Goal: Complete application form: Complete application form

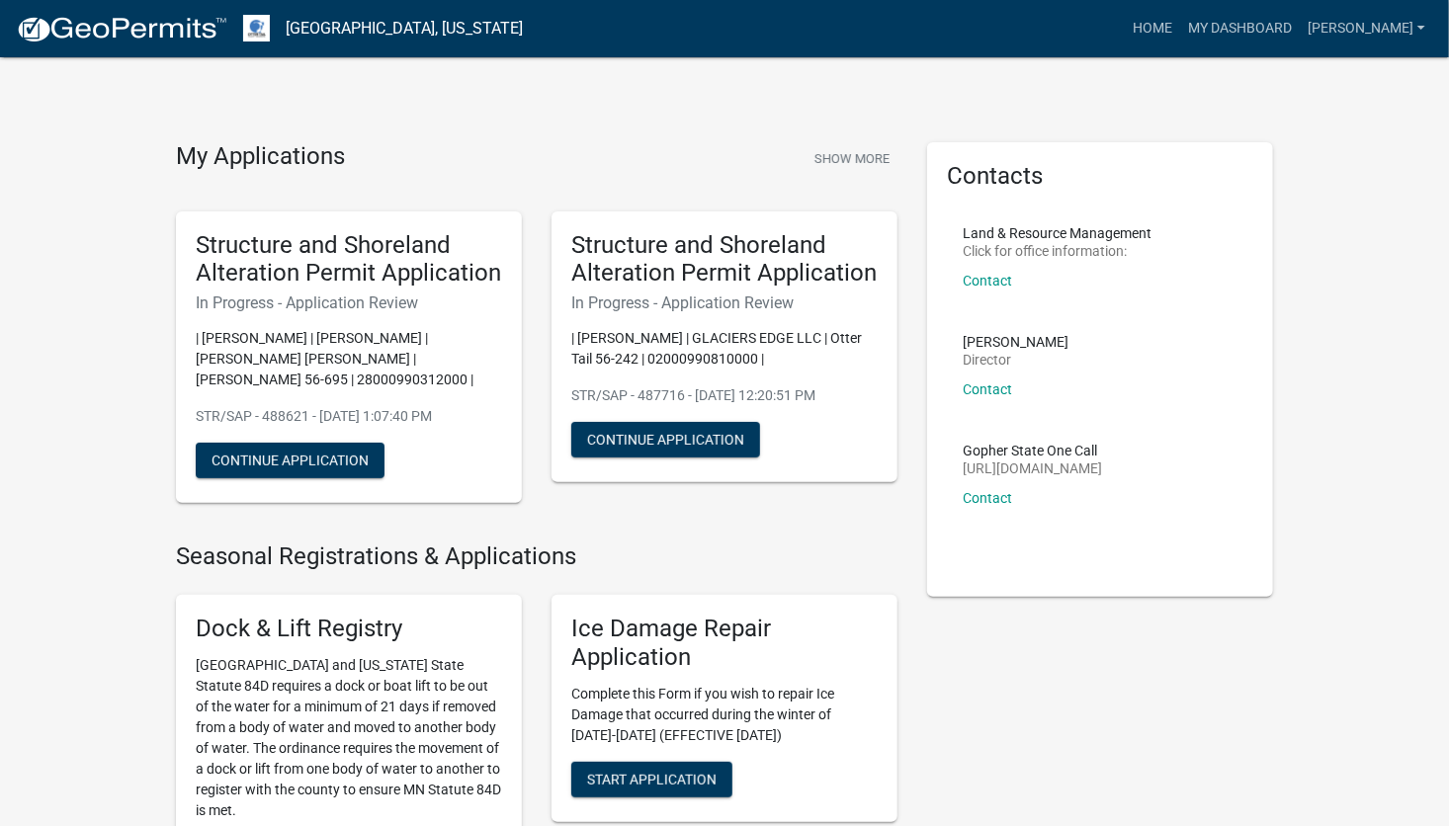
click at [809, 543] on h4 "Seasonal Registrations & Applications" at bounding box center [537, 557] width 722 height 29
click at [862, 145] on button "Show More" at bounding box center [852, 158] width 91 height 33
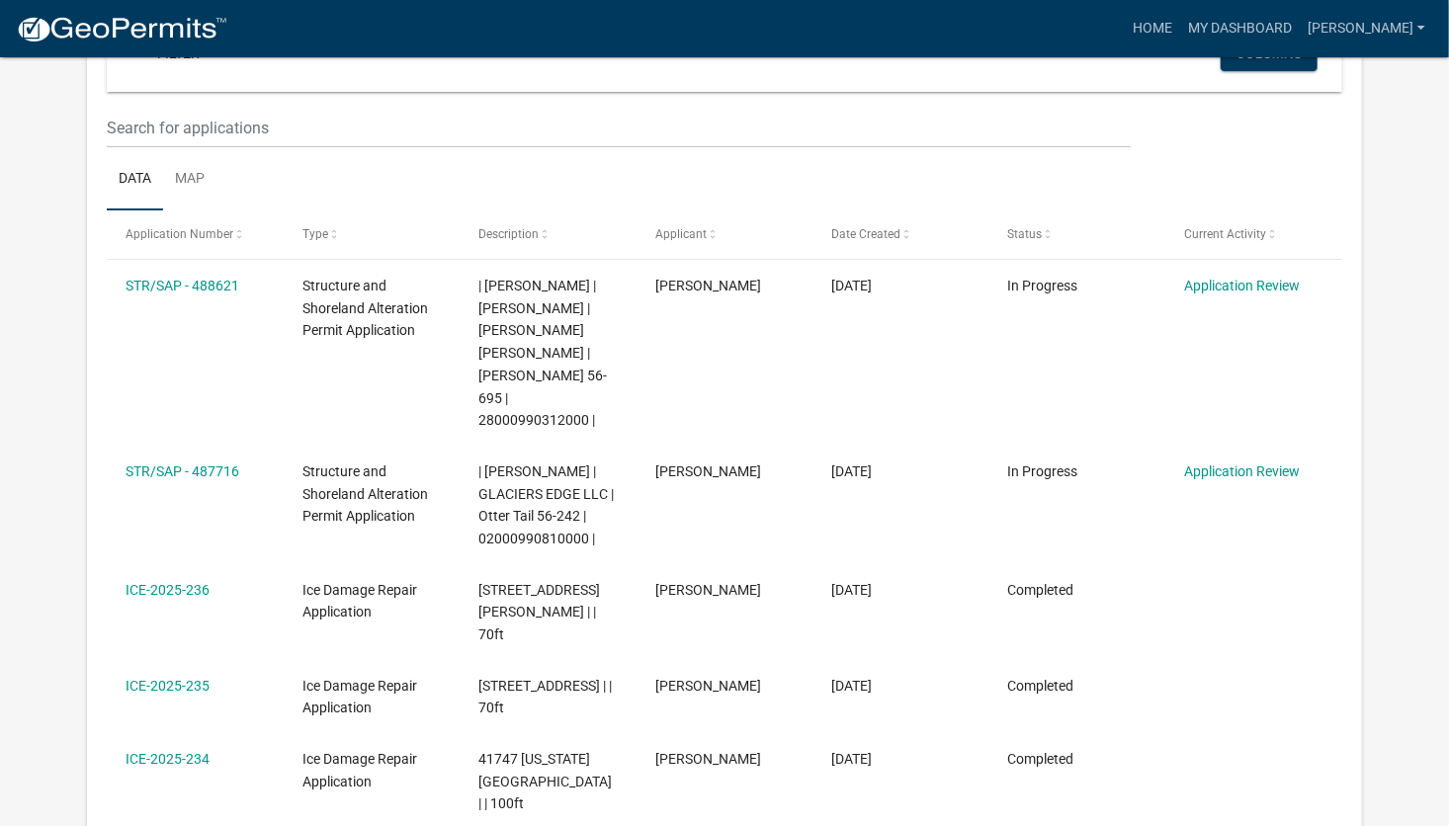
scroll to position [198, 0]
